Goal: Transaction & Acquisition: Obtain resource

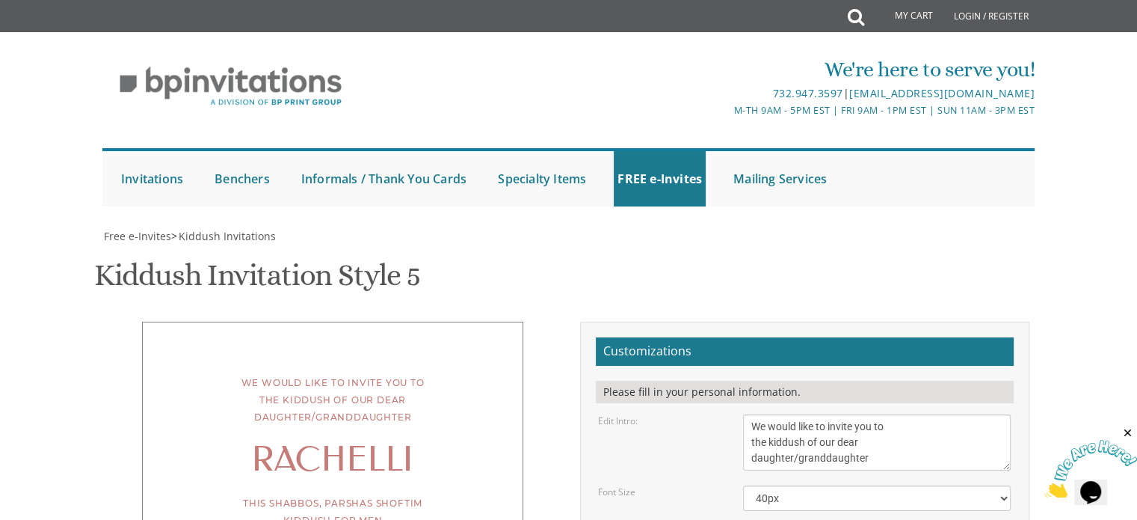
scroll to position [31, 0]
type textarea "This Shabbos, Parshas Shoftim Kiddush for men Khal Presidential Estates Sfard […"
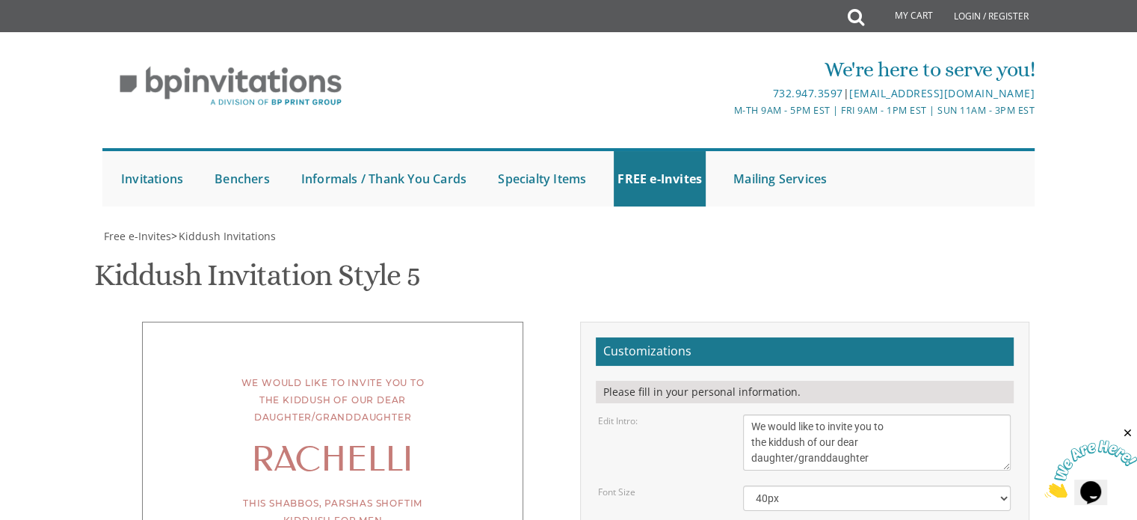
drag, startPoint x: 815, startPoint y: 434, endPoint x: 748, endPoint y: 416, distance: 68.9
type textarea "[PERSON_NAME] and [PERSON_NAME]"
click at [544, 365] on div "We would like to invite you to the kiddush of our dear daughter/granddaughter R…" at bounding box center [332, 512] width 449 height 381
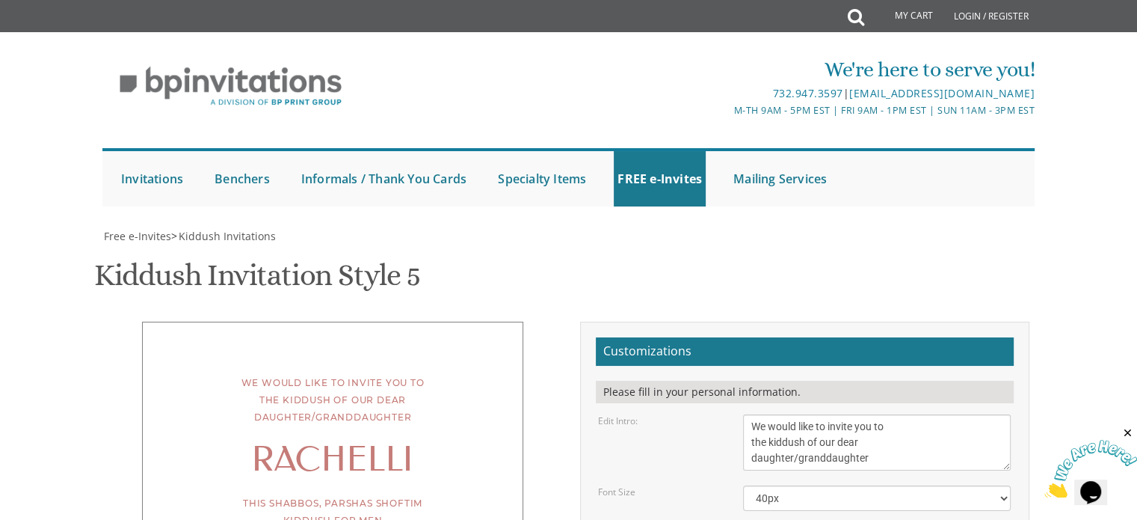
click at [873, 414] on textarea "We would like to invite you to the kiddush of our dear daughter/granddaughter" at bounding box center [877, 442] width 268 height 56
click at [752, 414] on textarea "We would like to invite you to the kiddush of our dear daughter/granddaughter" at bounding box center [877, 442] width 268 height 56
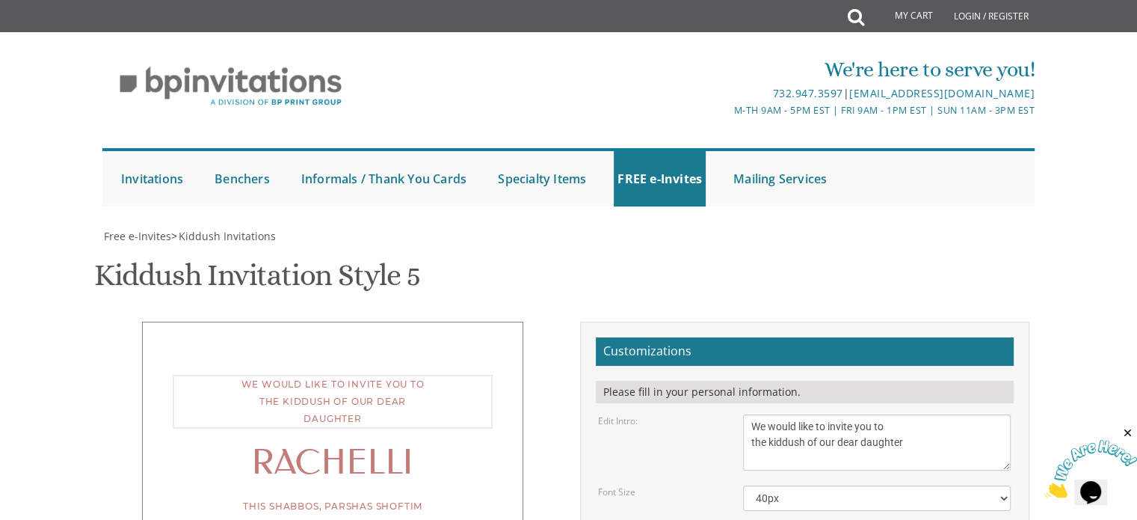
type textarea "We would like to invite you to the kiddush of our dear daughter"
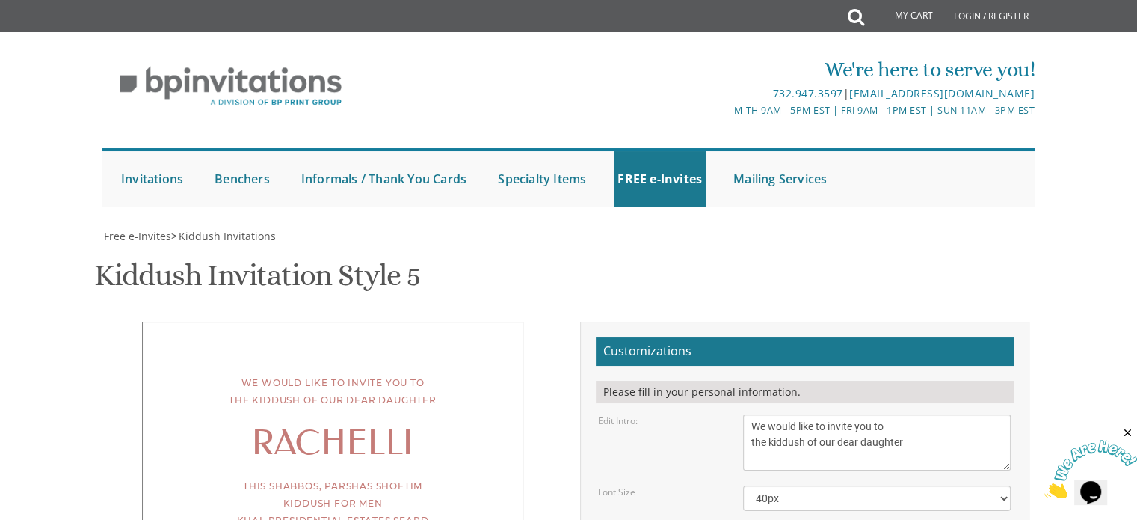
drag, startPoint x: 751, startPoint y: 463, endPoint x: 679, endPoint y: 461, distance: 72.6
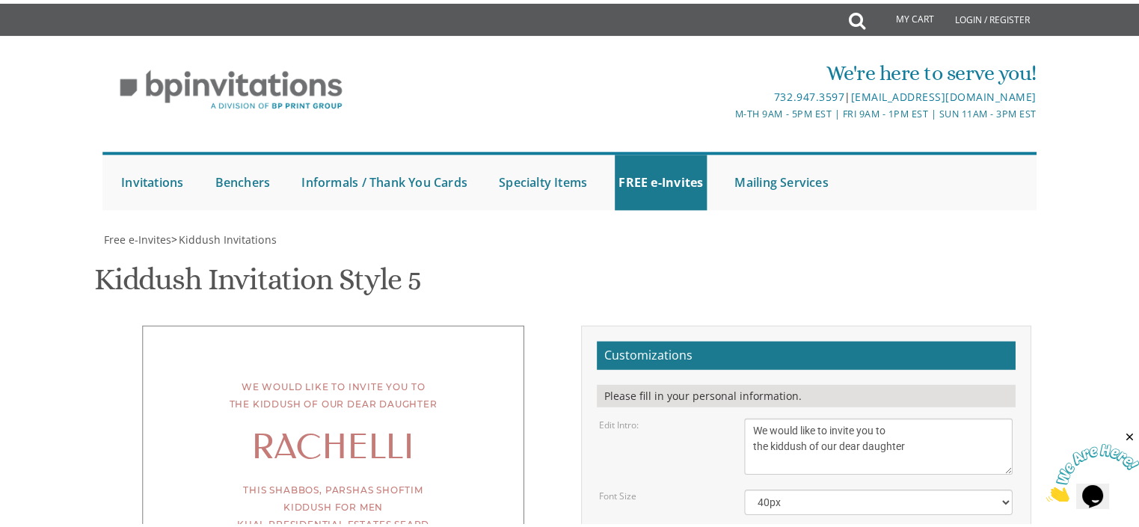
scroll to position [494, 0]
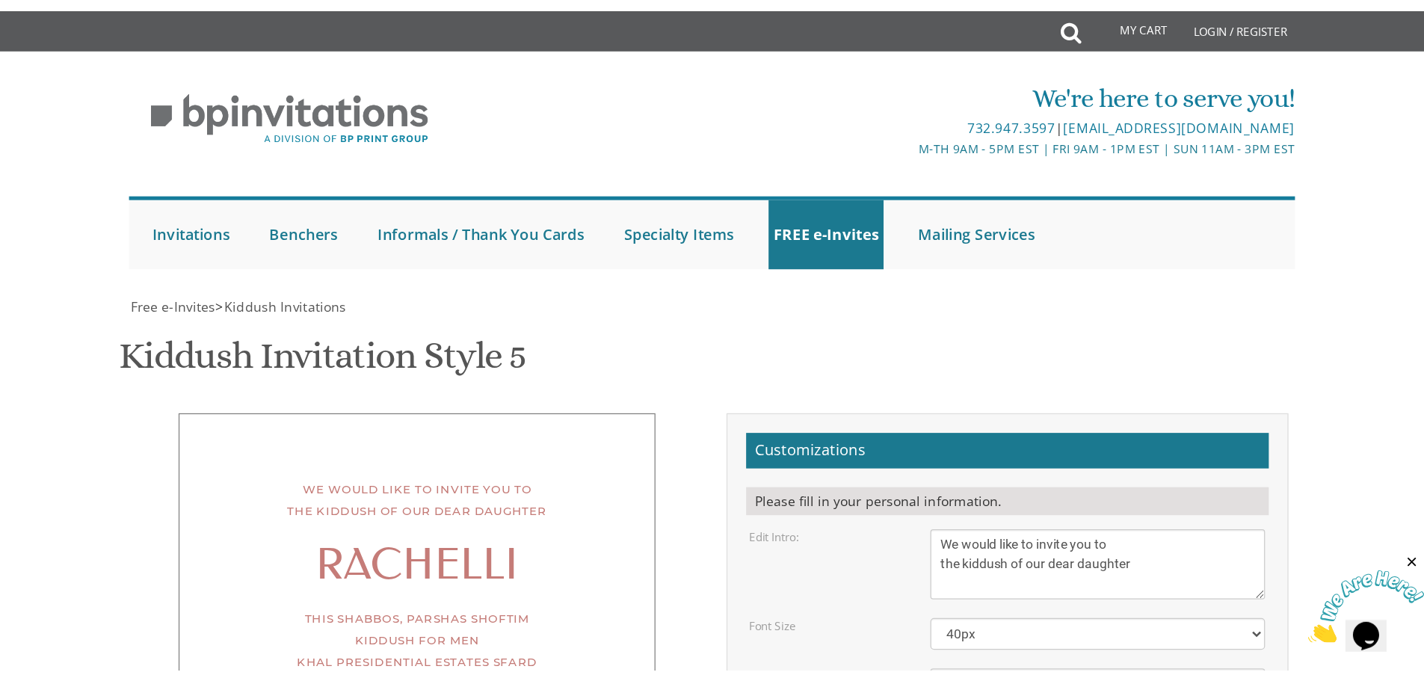
scroll to position [491, 0]
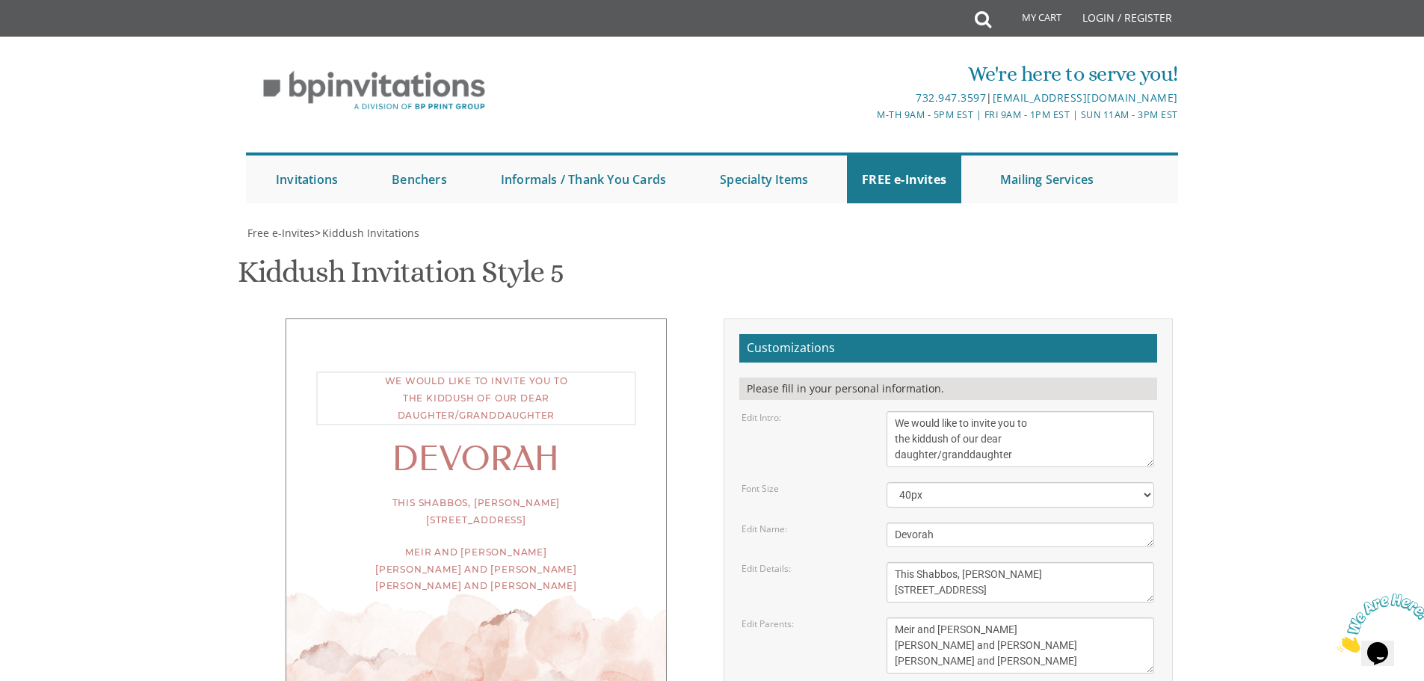
drag, startPoint x: 1023, startPoint y: 342, endPoint x: 879, endPoint y: 342, distance: 144.3
click at [879, 411] on div "We would like to invite you to the kiddush of our dear daughter/granddaughter" at bounding box center [1021, 439] width 290 height 56
type textarea "We would like to invite you to the kiddush of our dear daughter"
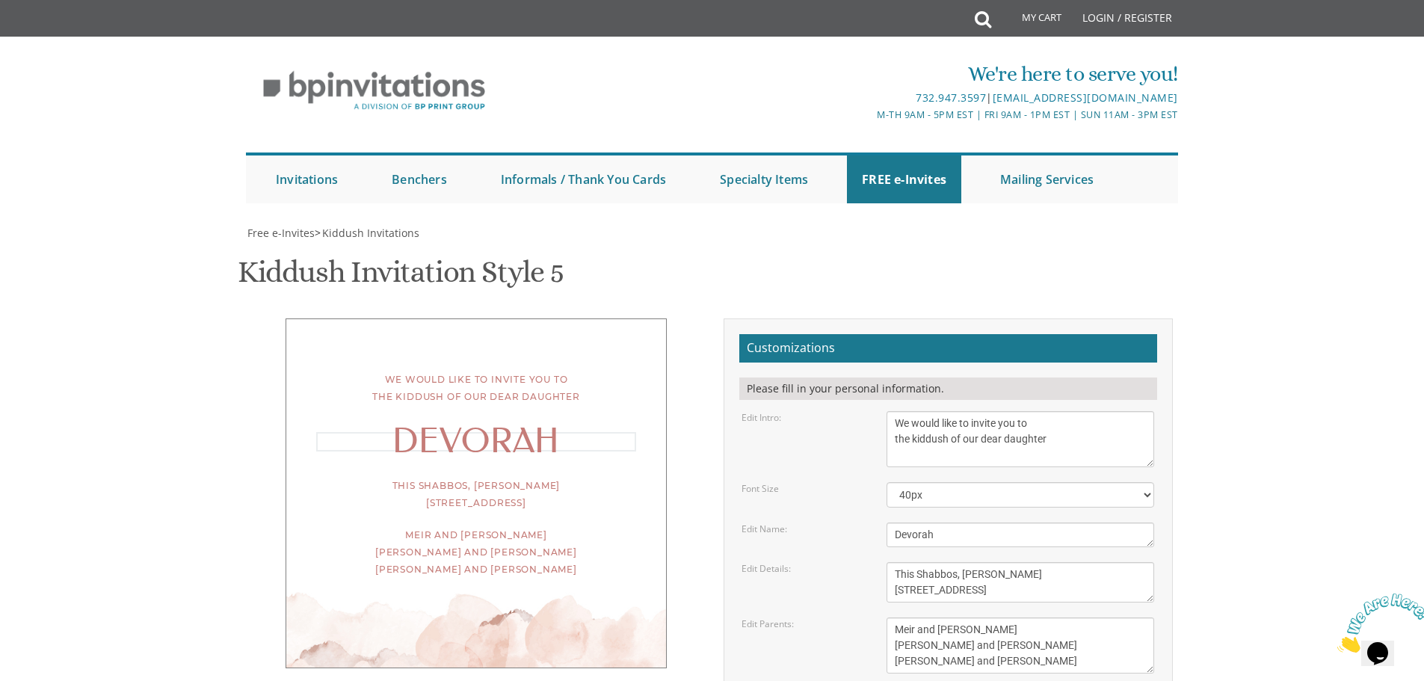
click at [926, 523] on textarea "Devorah" at bounding box center [1021, 535] width 268 height 25
type textarea "Rachelli"
click at [1008, 562] on textarea "This Shabbos, [PERSON_NAME] [STREET_ADDRESS]" at bounding box center [1021, 582] width 268 height 40
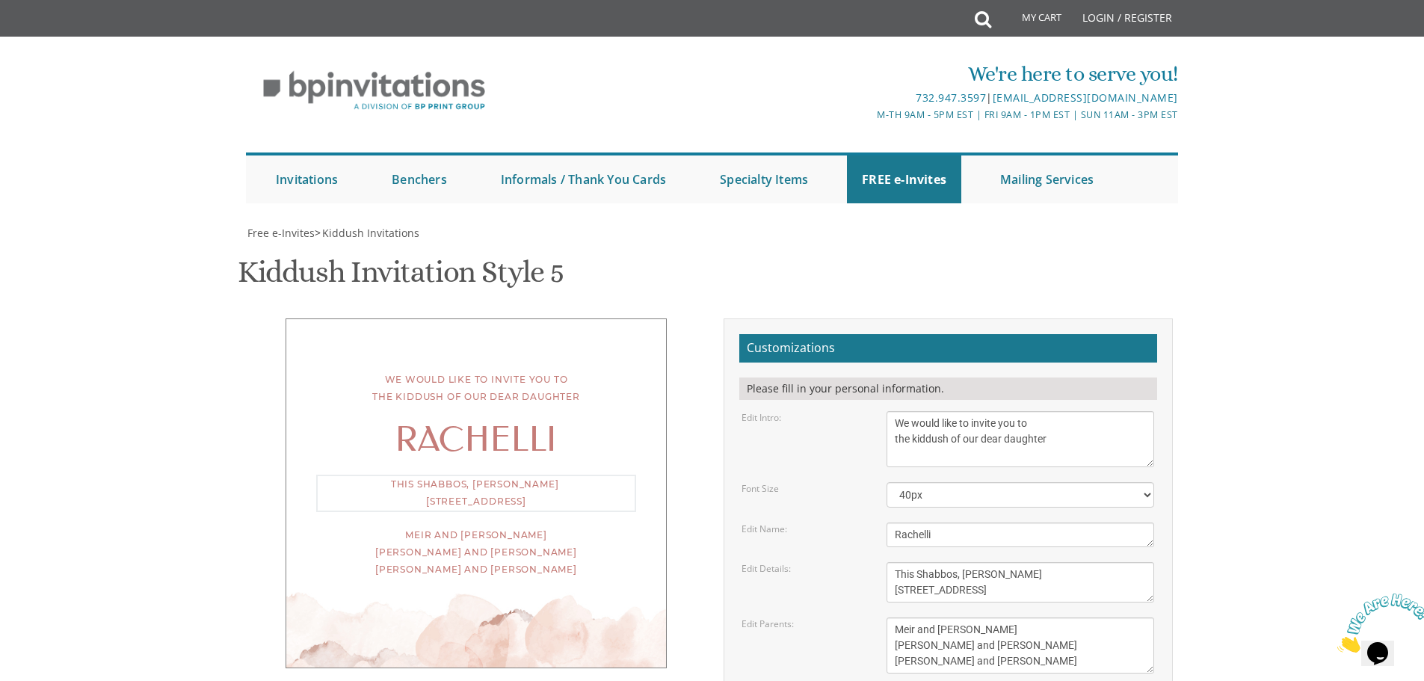
click at [1066, 562] on textarea "This Shabbos, [PERSON_NAME] [STREET_ADDRESS]" at bounding box center [1021, 582] width 268 height 40
type textarea "This Shabbos, Parshas Shoftim kiddush for men khal presidential estates sfard 4…"
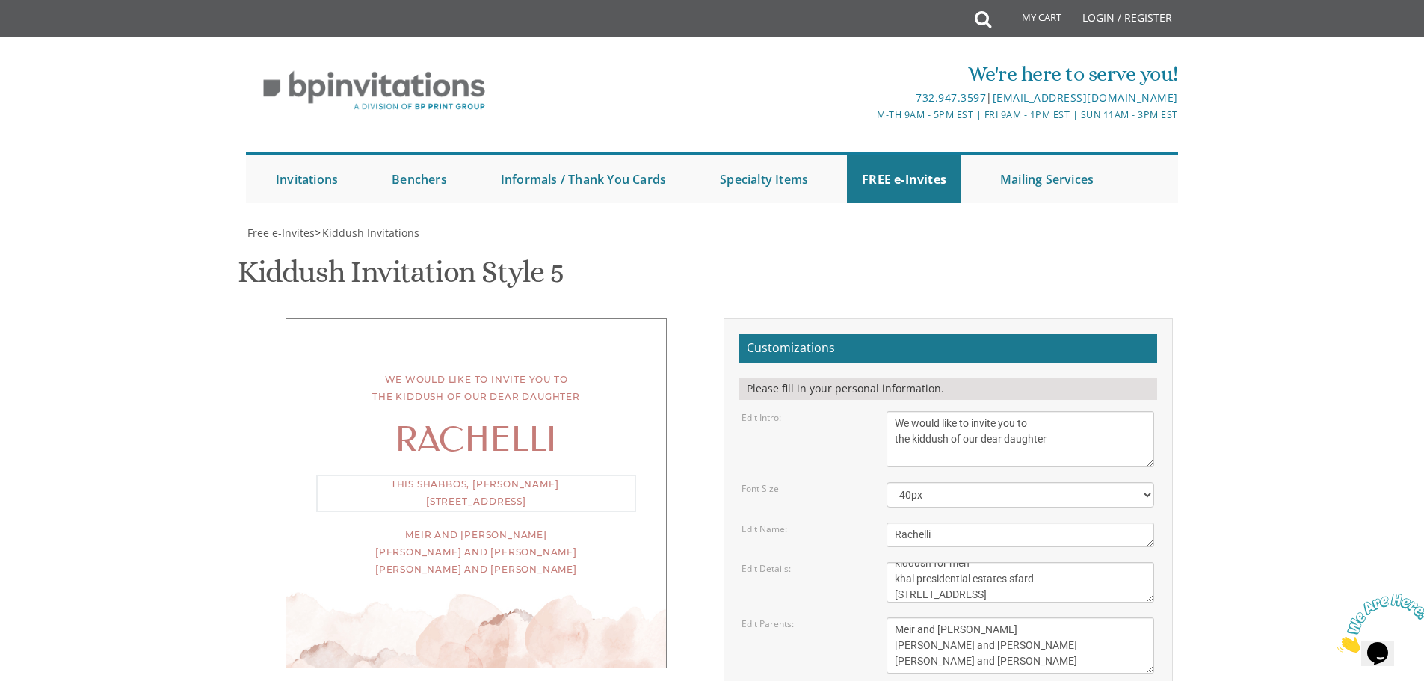
click at [1001, 618] on textarea "Meir and [PERSON_NAME] [PERSON_NAME] and [PERSON_NAME] [PERSON_NAME] and [PERSO…" at bounding box center [1021, 646] width 268 height 56
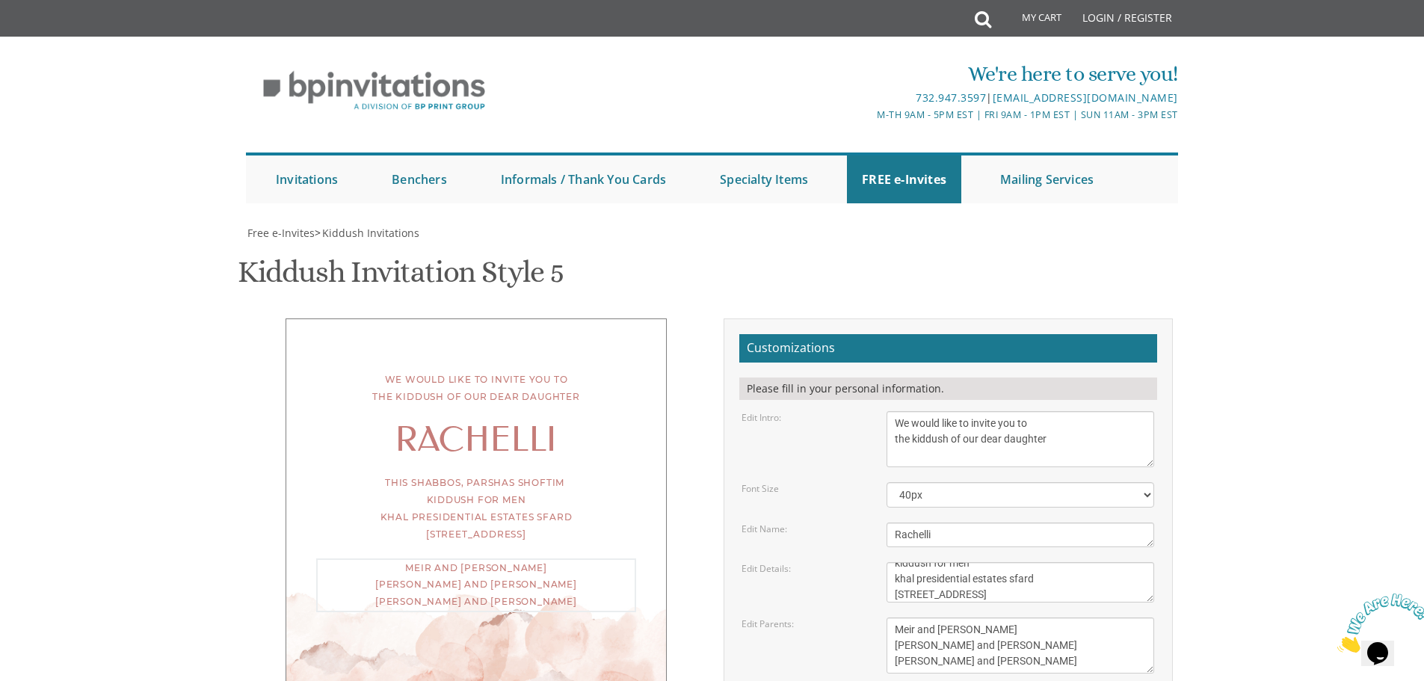
drag, startPoint x: 1003, startPoint y: 549, endPoint x: 863, endPoint y: 499, distance: 149.0
click at [863, 499] on form "Customizations Please fill in your personal information. Edit Intro: We would l…" at bounding box center [949, 570] width 418 height 472
type textarea "[PERSON_NAME] and [PERSON_NAME]"
click at [787, 618] on div "Edit Parents: Meir and Rena Pollack Mendy and Devorah Pollack Eli and Leba Kagan" at bounding box center [948, 646] width 435 height 56
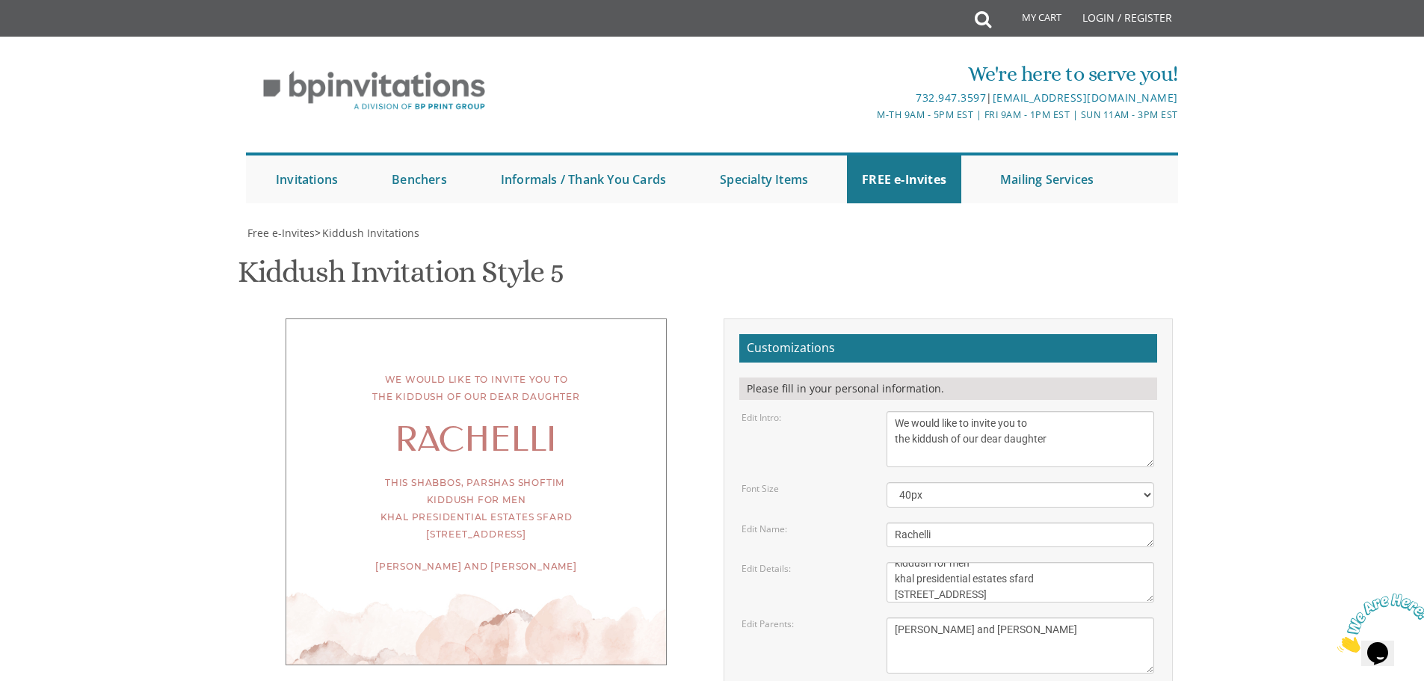
scroll to position [190, 0]
type input "[EMAIL_ADDRESS][DOMAIN_NAME]"
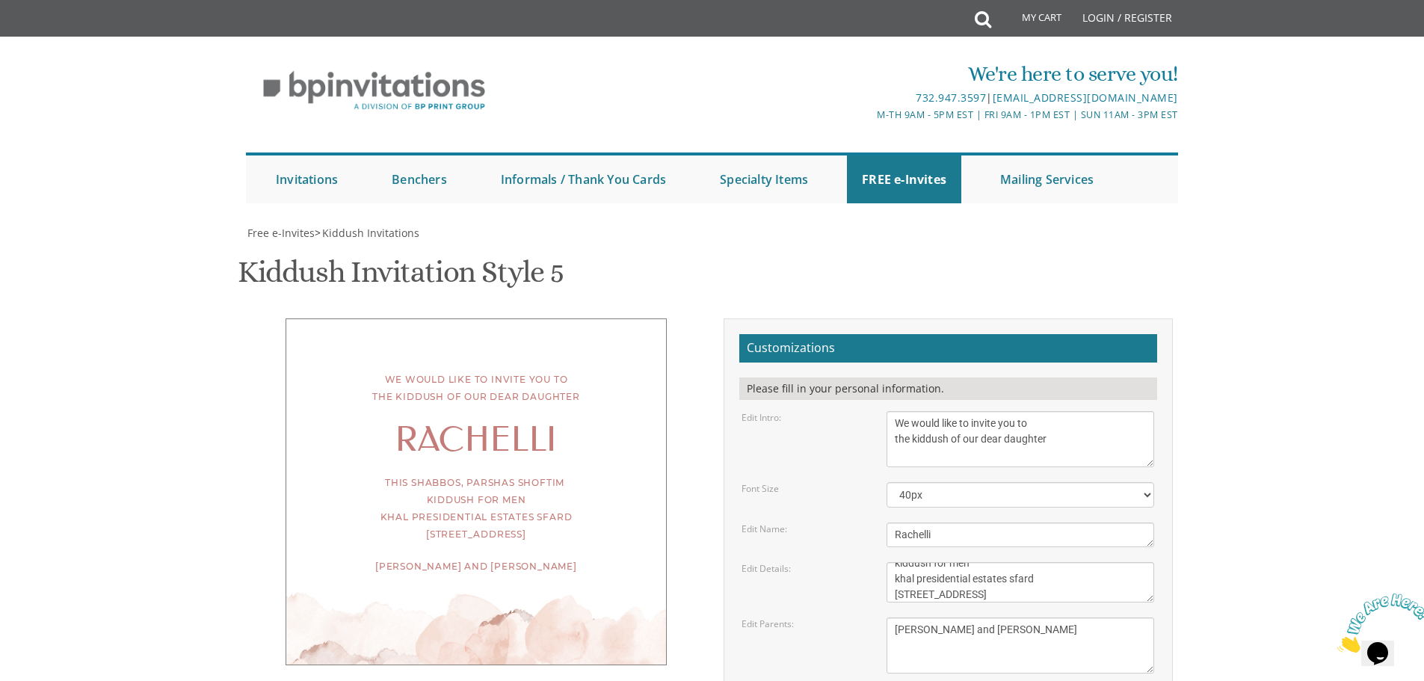
click at [414, 497] on div "We would like to invite you to the kiddush of our dear daughter Rachelli This S…" at bounding box center [713, 576] width 944 height 514
click at [1037, 562] on textarea "This Shabbos, [PERSON_NAME] [STREET_ADDRESS]" at bounding box center [1021, 582] width 268 height 40
type textarea "This Shabbos, Parshas Shoftim kiddush for men khal presidential estates sfard 4…"
click at [577, 577] on div "We would like to invite you to the kiddush of our dear daughter Rachelli This S…" at bounding box center [713, 576] width 944 height 514
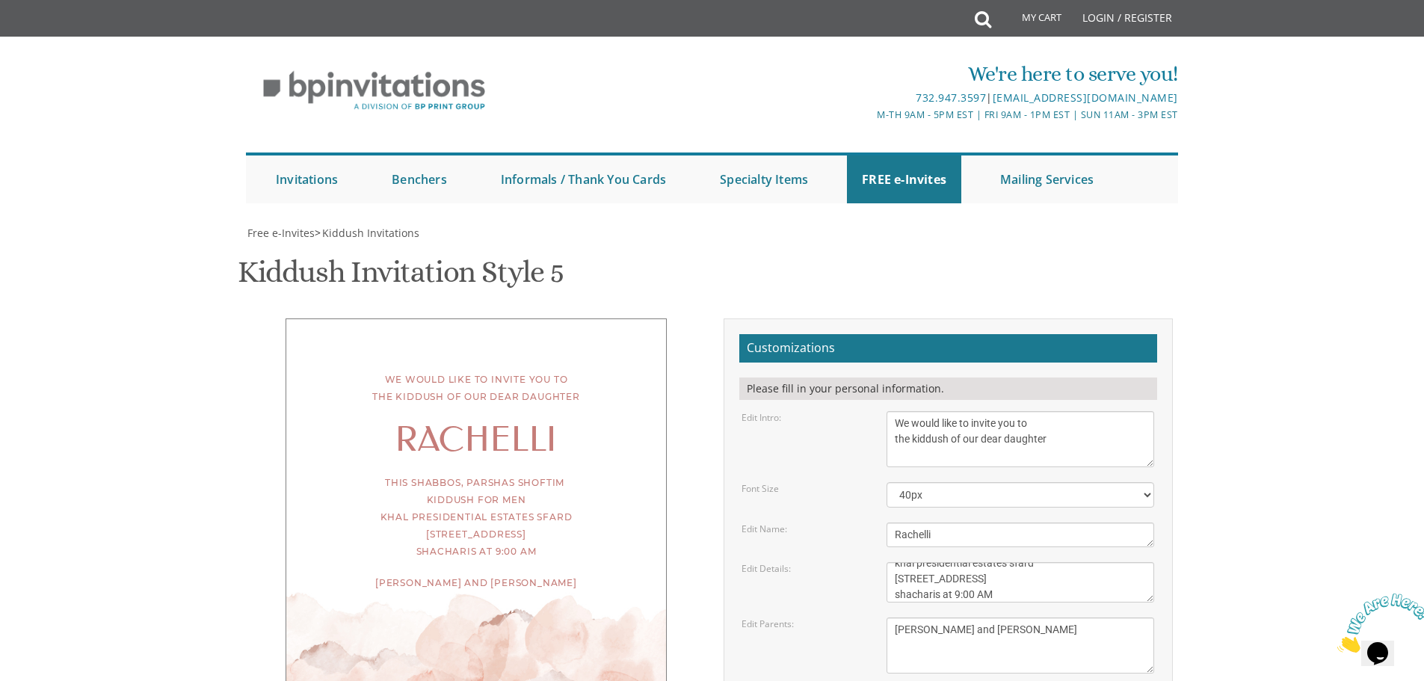
drag, startPoint x: 555, startPoint y: 491, endPoint x: 558, endPoint y: 502, distance: 12.3
click at [558, 502] on div "We would like to invite you to the kiddush of our dear daughter Rachelli This S…" at bounding box center [477, 510] width 472 height 383
click at [1285, 135] on body "My Cart Total: View Cart Item(s) Submit My Cart Total: View Cart Item(s) Login …" at bounding box center [712, 614] width 1424 height 1229
drag, startPoint x: 968, startPoint y: 442, endPoint x: 849, endPoint y: 446, distance: 119.7
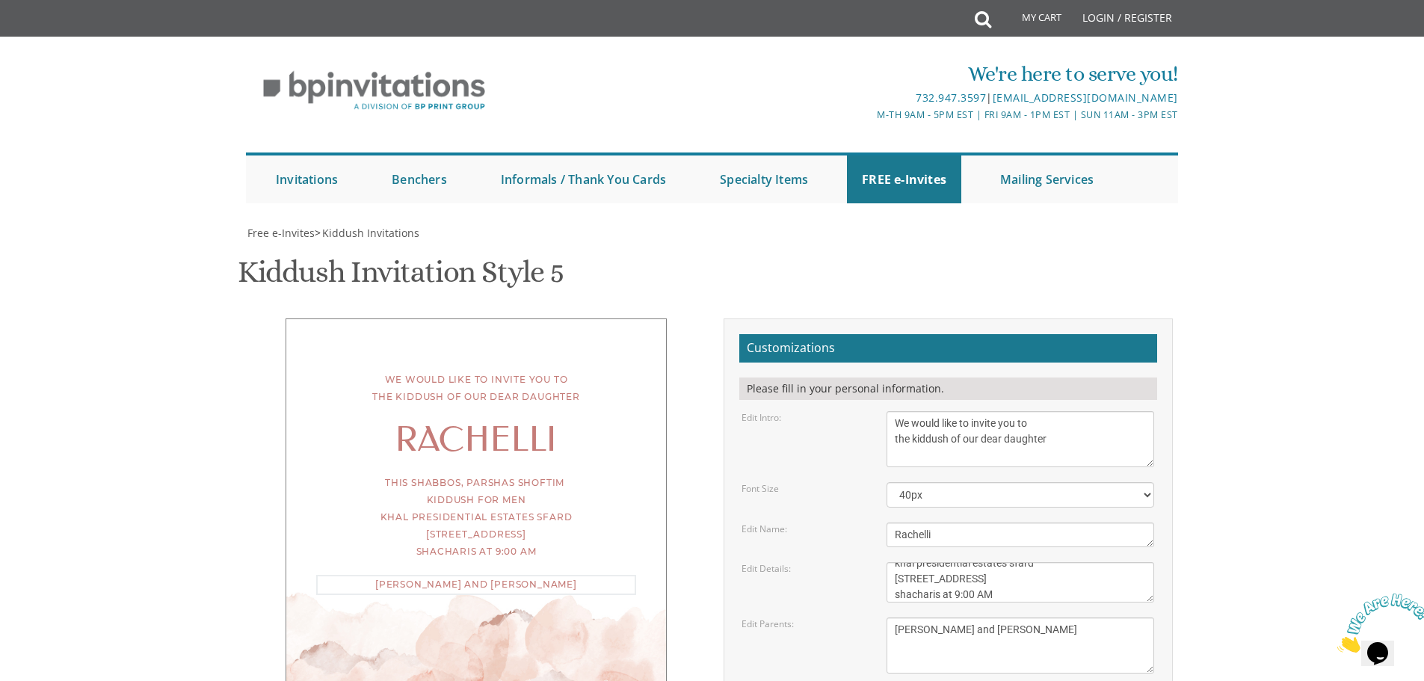
click at [849, 618] on div "Edit Parents: Meir and Rena Pollack Mendy and Devorah Pollack Eli and Leba Kagan" at bounding box center [948, 646] width 435 height 56
type textarea "Moshe Amrum and Zisi Strauss"
click at [812, 618] on div "Edit Parents: Meir and Rena Pollack Mendy and Devorah Pollack Eli and Leba Kagan" at bounding box center [948, 646] width 435 height 56
